Goal: Use online tool/utility

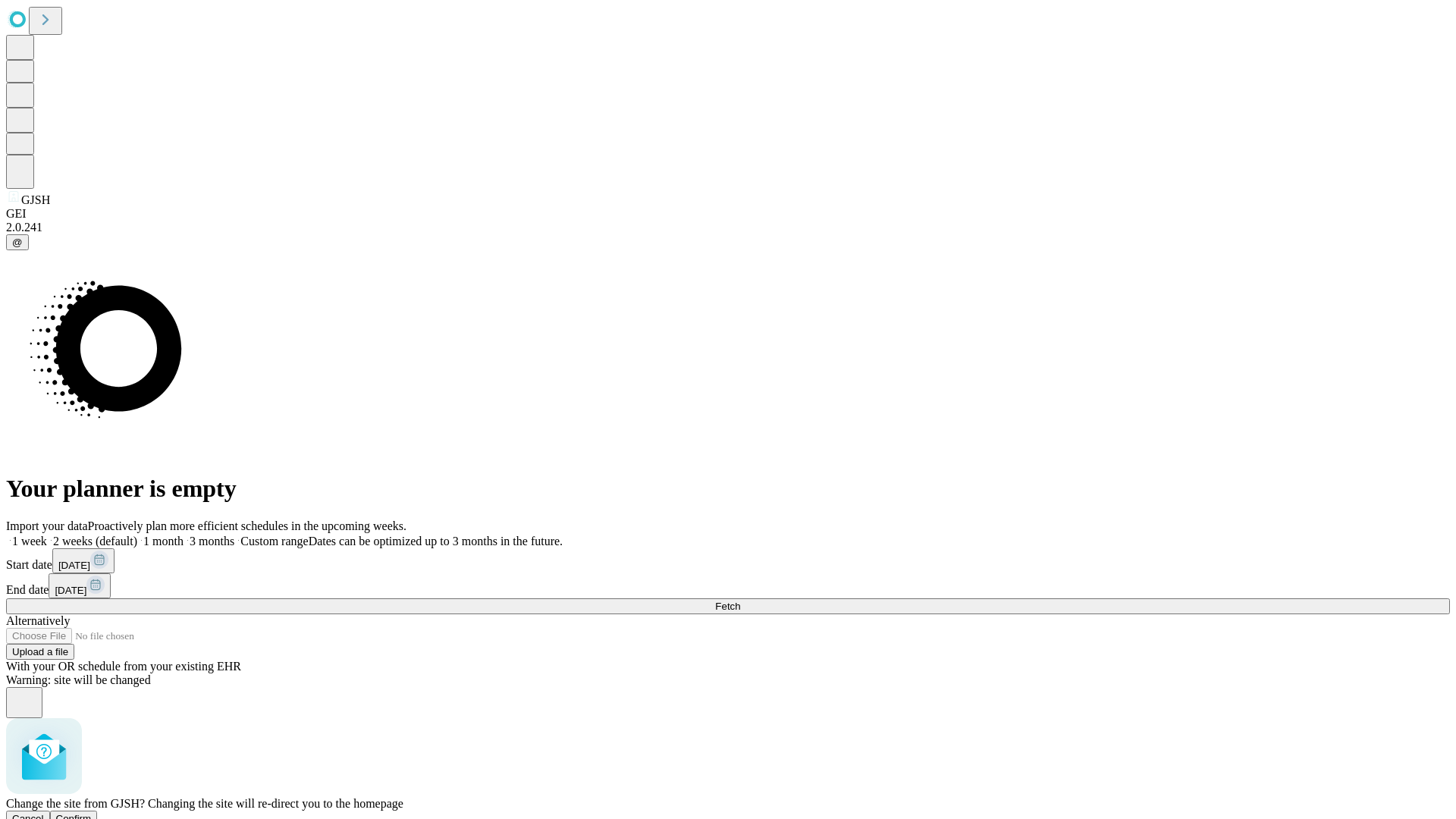
click at [92, 813] on span "Confirm" at bounding box center [74, 818] width 36 height 11
click at [137, 534] on label "2 weeks (default)" at bounding box center [92, 540] width 90 height 13
click at [740, 600] on span "Fetch" at bounding box center [727, 605] width 25 height 11
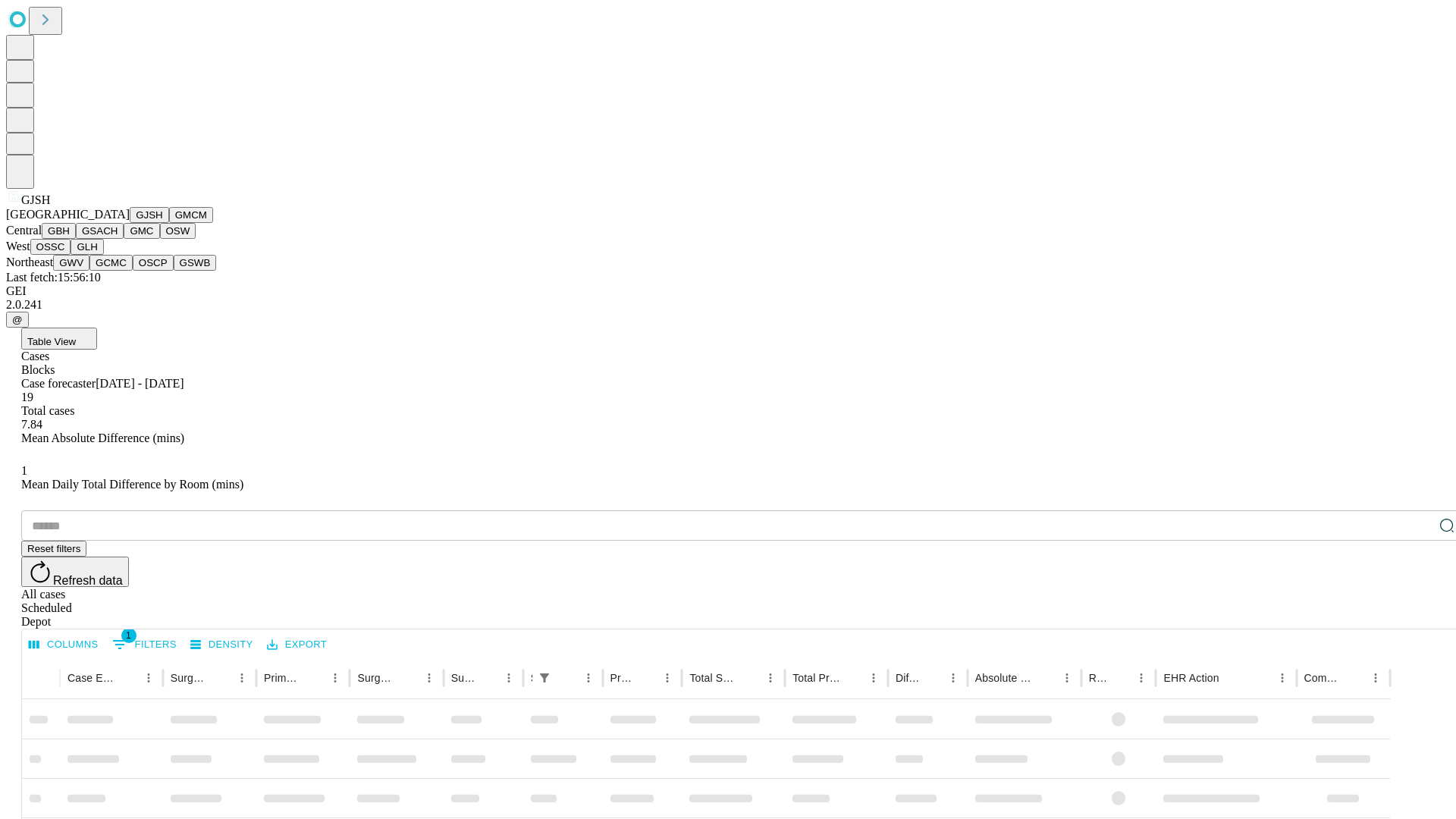
click at [169, 223] on button "GMCM" at bounding box center [191, 215] width 44 height 16
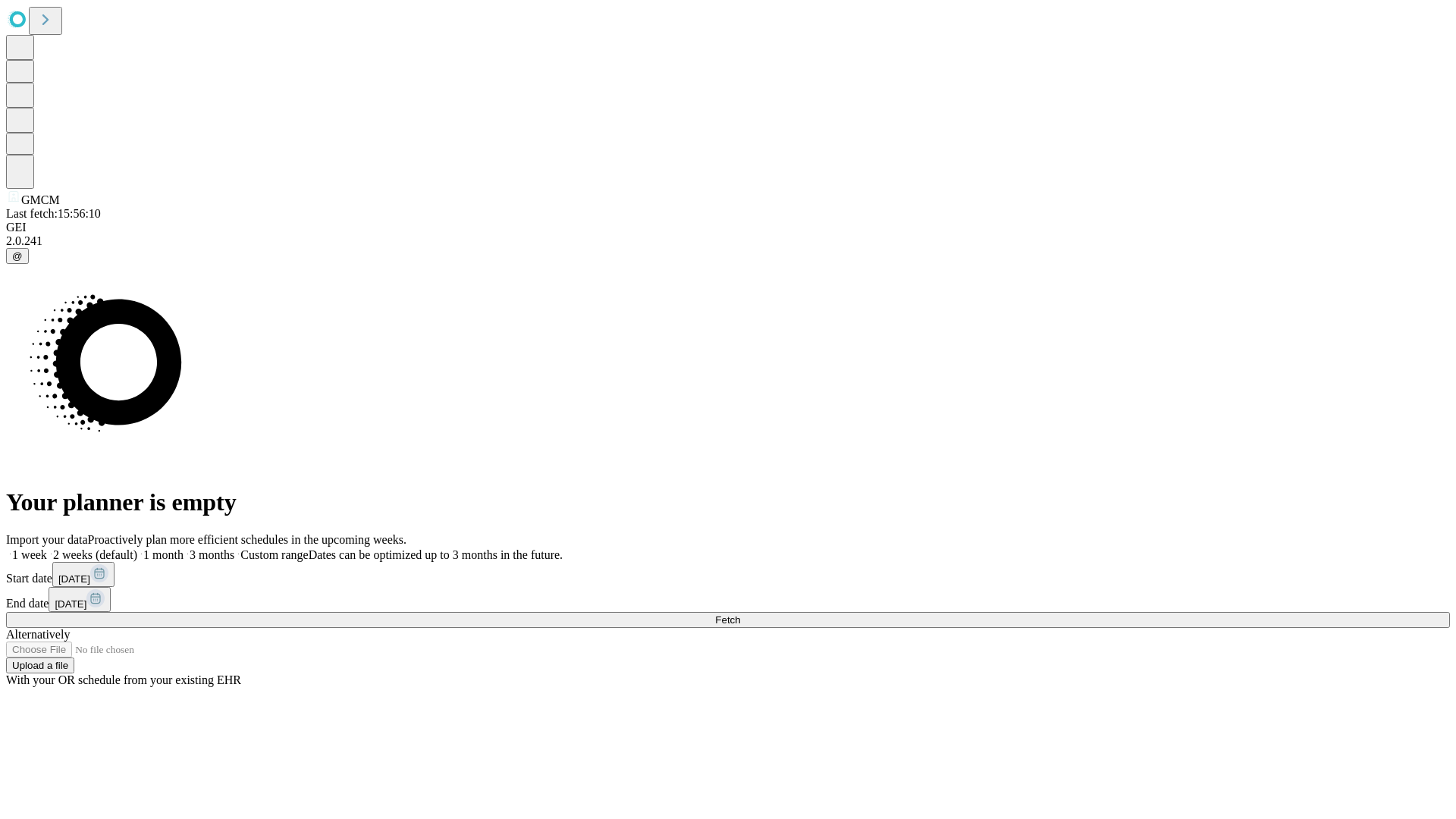
click at [137, 548] on label "2 weeks (default)" at bounding box center [92, 554] width 90 height 13
click at [740, 614] on span "Fetch" at bounding box center [727, 619] width 25 height 11
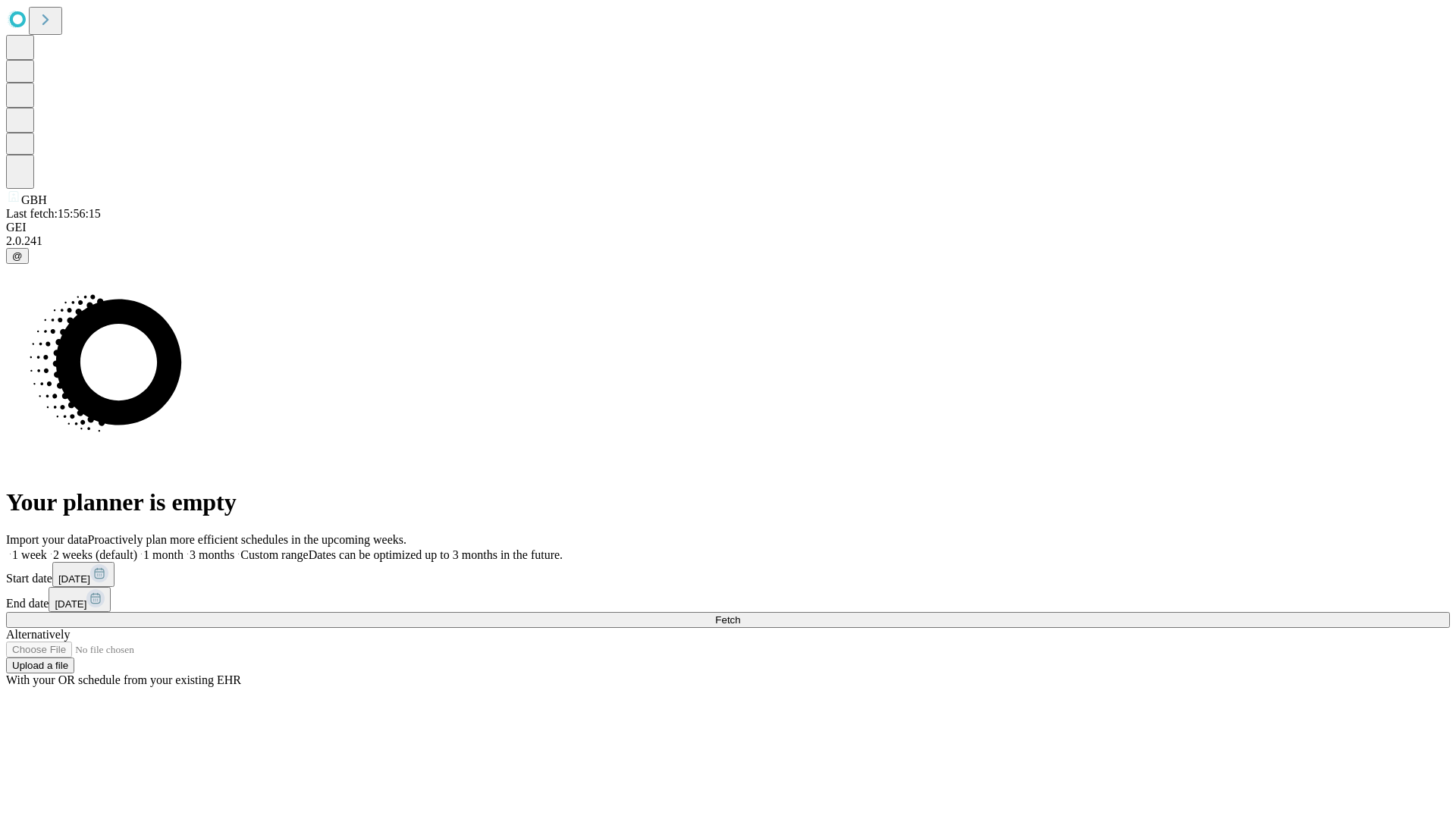
click at [137, 548] on label "2 weeks (default)" at bounding box center [92, 554] width 90 height 13
click at [740, 614] on span "Fetch" at bounding box center [727, 619] width 25 height 11
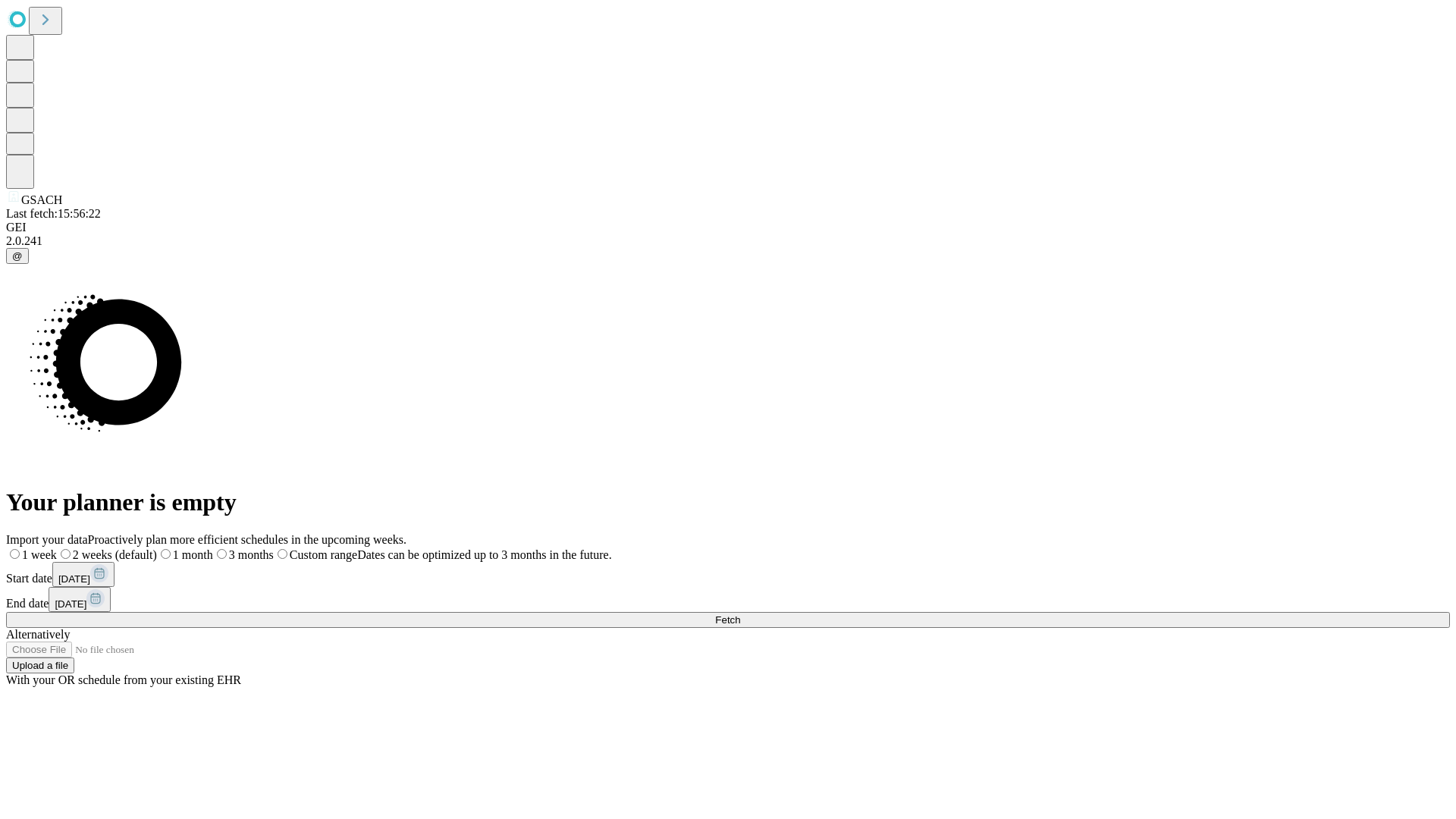
click at [157, 548] on label "2 weeks (default)" at bounding box center [106, 554] width 100 height 13
click at [740, 614] on span "Fetch" at bounding box center [727, 619] width 25 height 11
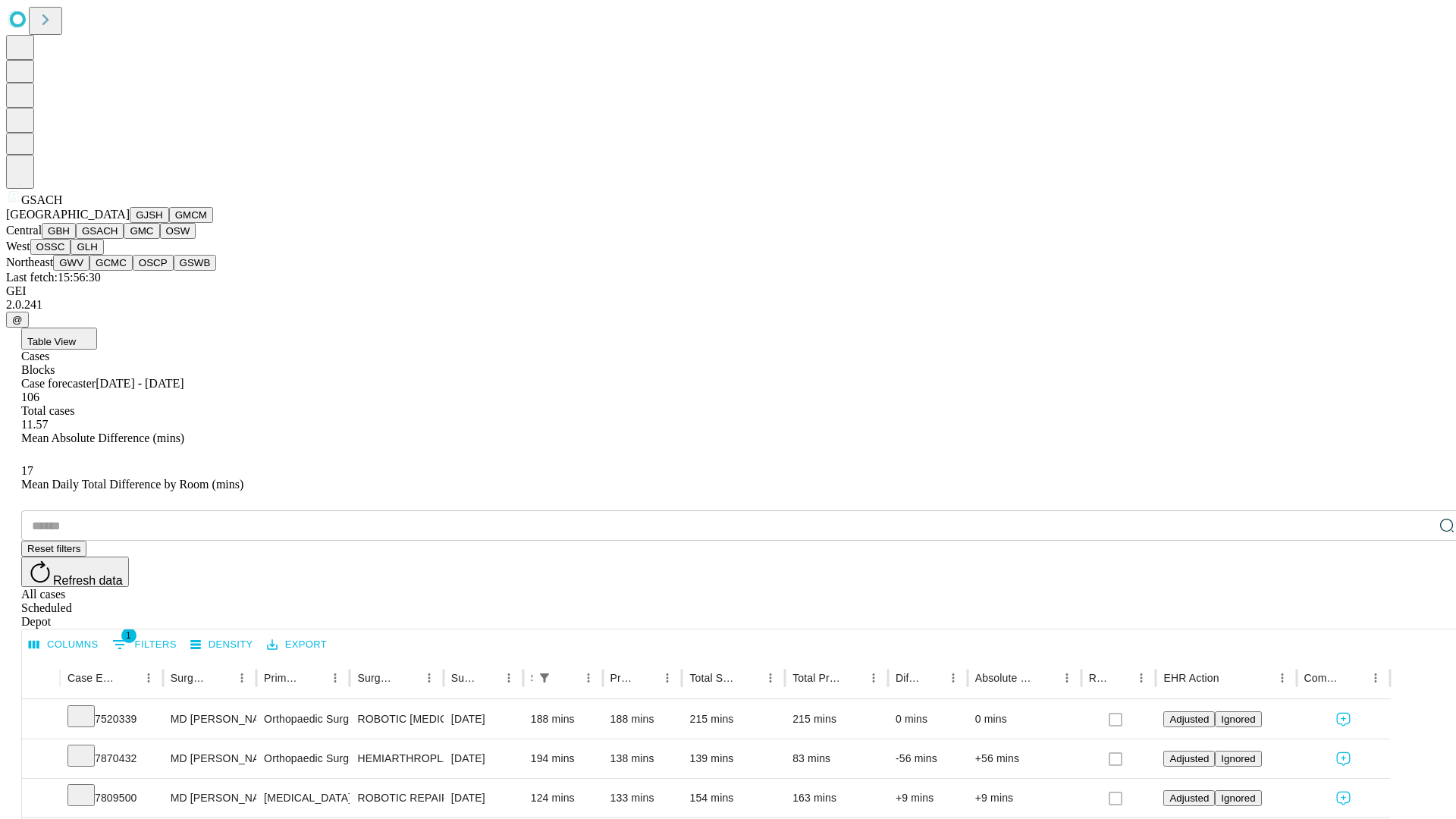
click at [124, 238] on button "GMC" at bounding box center [141, 230] width 36 height 16
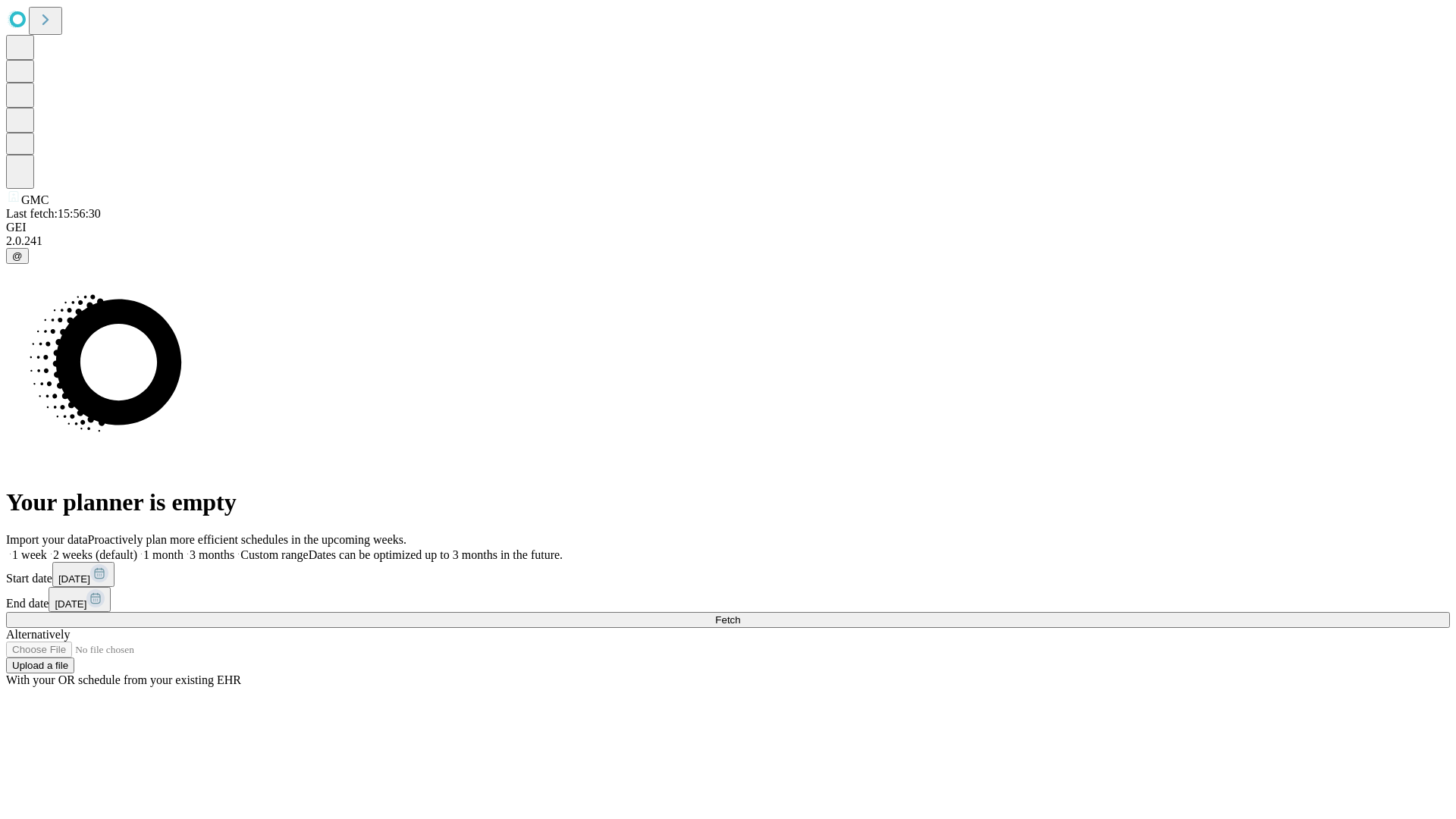
click at [137, 548] on label "2 weeks (default)" at bounding box center [92, 554] width 90 height 13
click at [740, 614] on span "Fetch" at bounding box center [727, 619] width 25 height 11
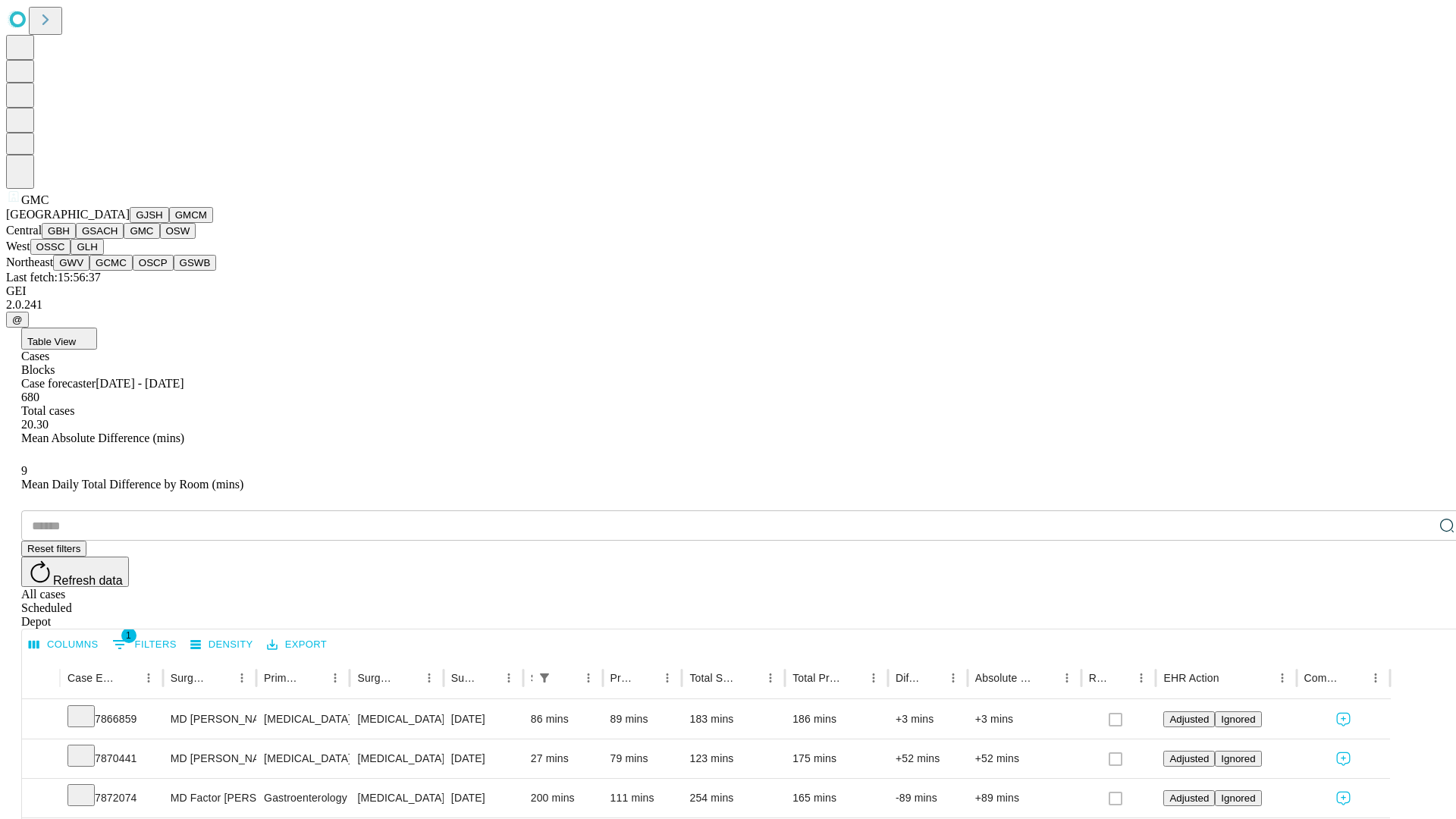
click at [160, 238] on button "OSW" at bounding box center [178, 230] width 37 height 16
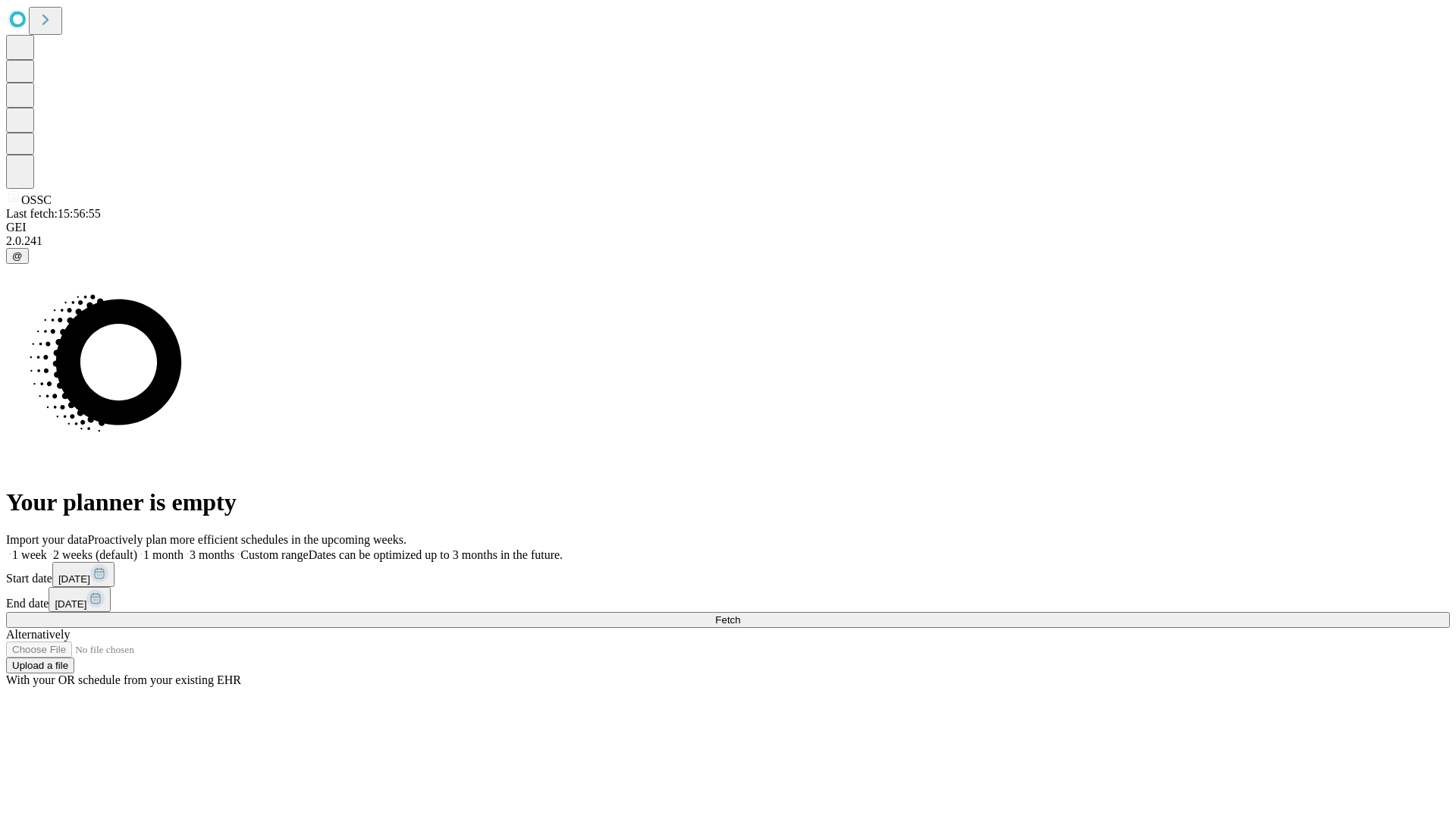
click at [137, 548] on label "2 weeks (default)" at bounding box center [92, 554] width 90 height 13
click at [740, 614] on span "Fetch" at bounding box center [727, 619] width 25 height 11
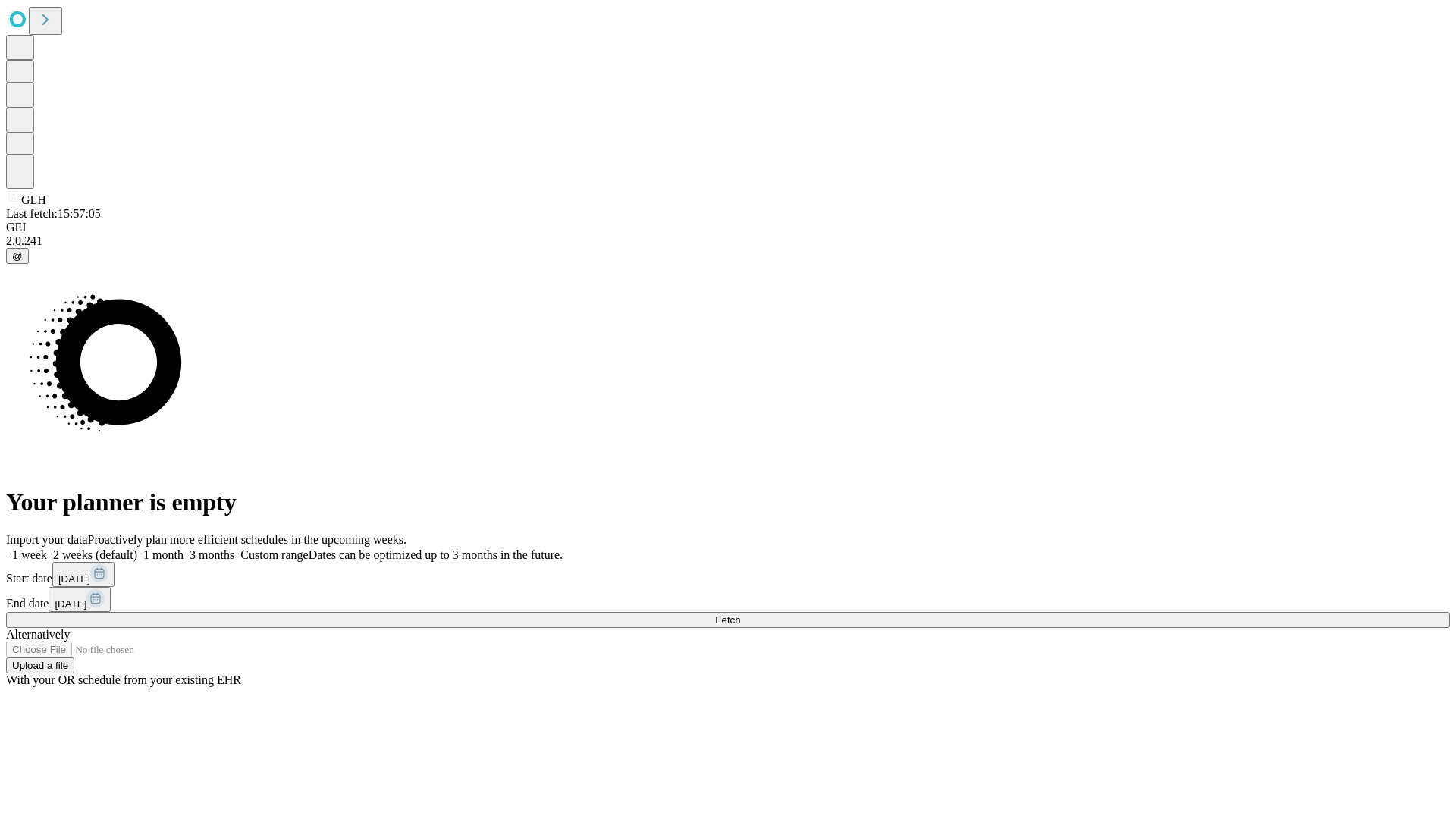
click at [740, 614] on span "Fetch" at bounding box center [727, 619] width 25 height 11
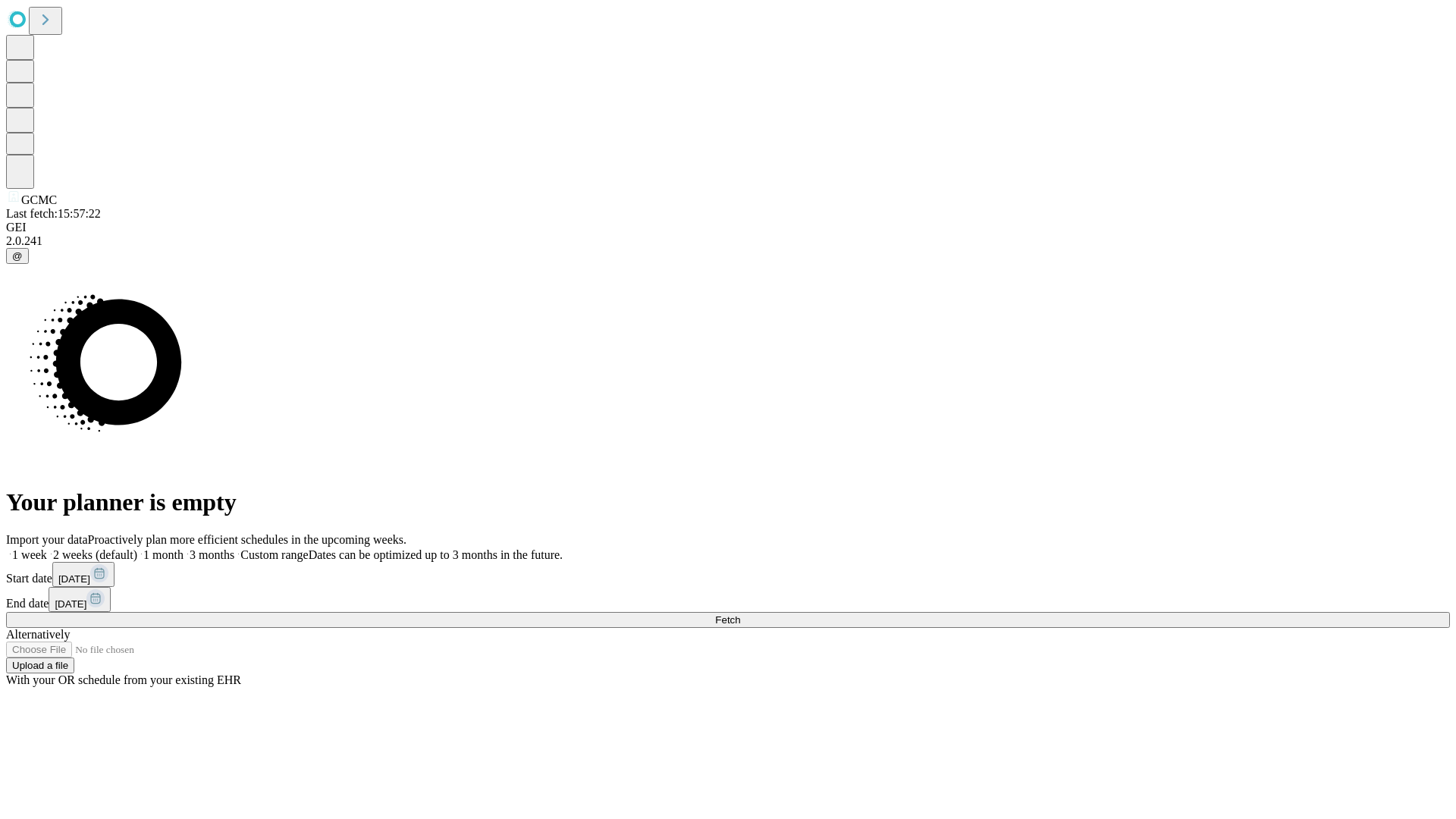
click at [137, 548] on label "2 weeks (default)" at bounding box center [92, 554] width 90 height 13
click at [740, 614] on span "Fetch" at bounding box center [727, 619] width 25 height 11
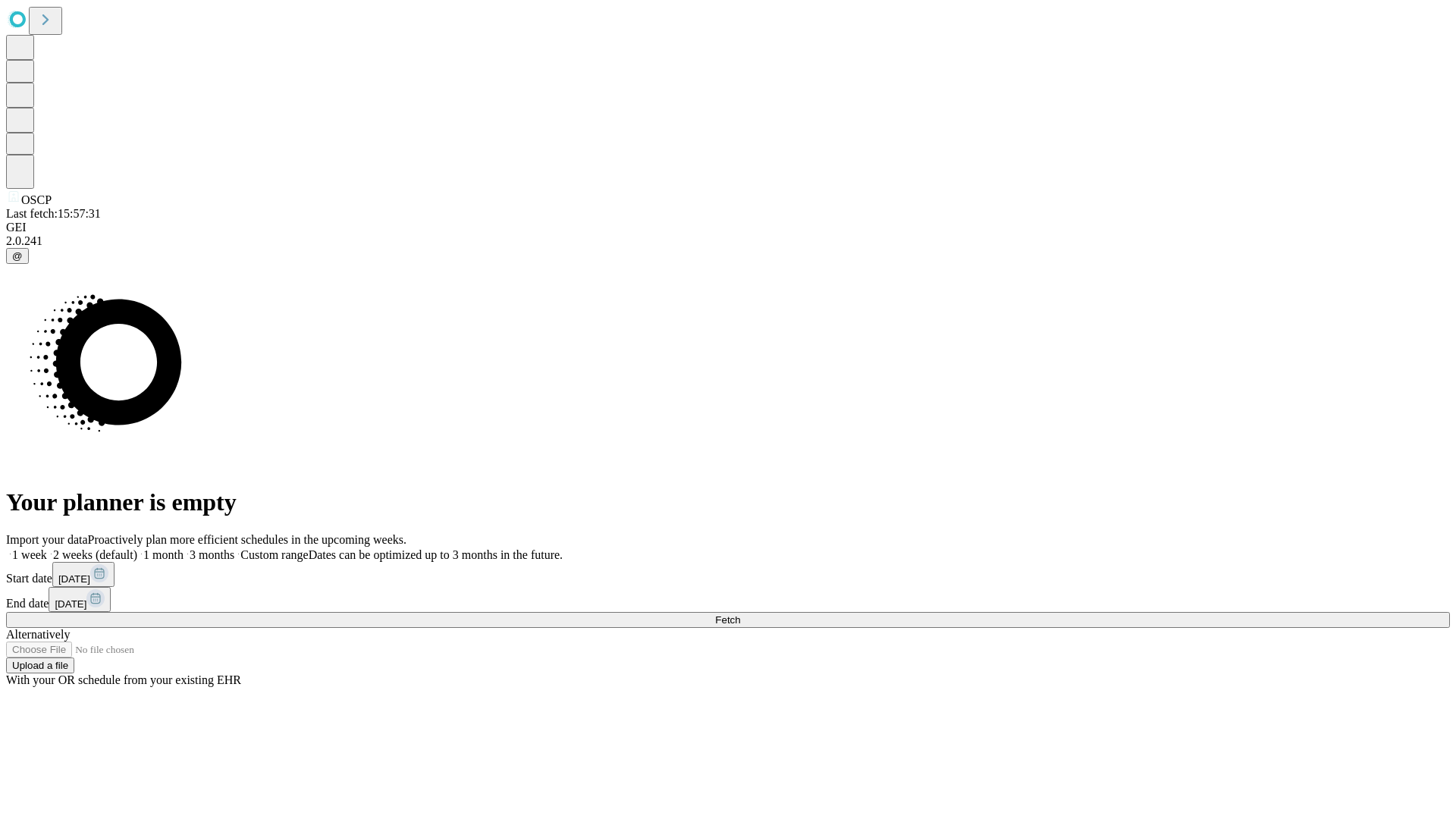
click at [137, 548] on label "2 weeks (default)" at bounding box center [92, 554] width 90 height 13
click at [740, 614] on span "Fetch" at bounding box center [727, 619] width 25 height 11
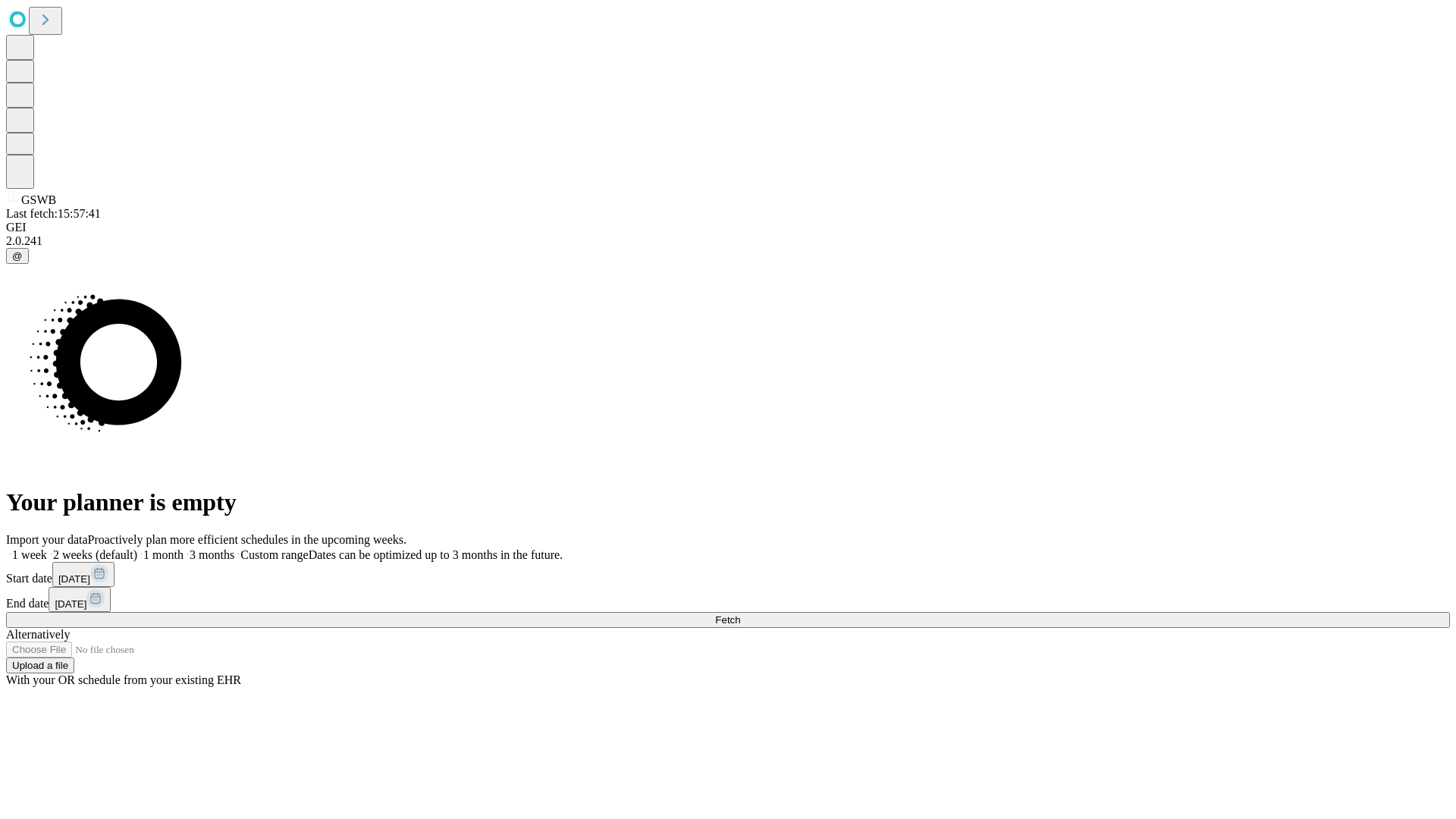
click at [740, 614] on span "Fetch" at bounding box center [727, 619] width 25 height 11
